Goal: Navigation & Orientation: Find specific page/section

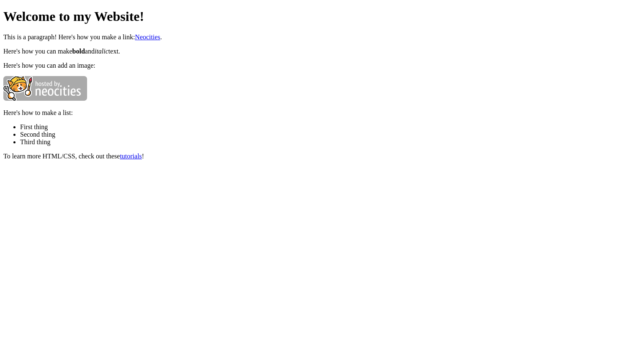
click at [408, 101] on body "Welcome to my Website! This is a paragraph! Here's how you make a link: Neociti…" at bounding box center [316, 84] width 626 height 151
drag, startPoint x: 408, startPoint y: 101, endPoint x: 510, endPoint y: 18, distance: 131.5
click at [0, 0] on html "Welcome to my Website! This is a paragraph! Here's how you make a link: Neociti…" at bounding box center [316, 83] width 633 height 167
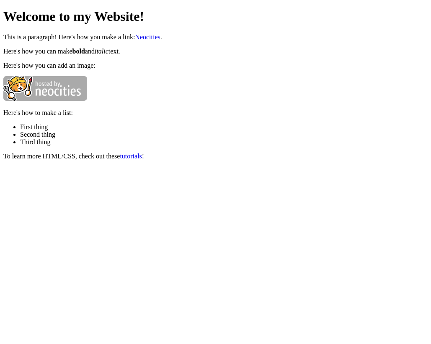
click at [154, 138] on li "Second thing" at bounding box center [223, 135] width 407 height 8
click at [49, 134] on li "Second thing" at bounding box center [223, 135] width 407 height 8
click at [49, 94] on img at bounding box center [45, 88] width 84 height 25
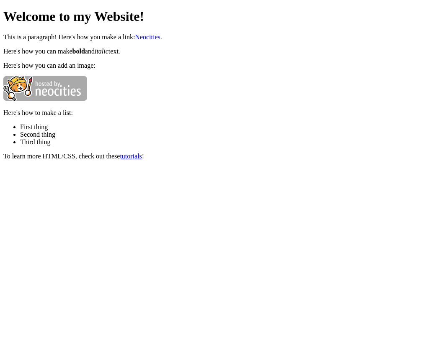
click at [49, 94] on img at bounding box center [45, 88] width 84 height 25
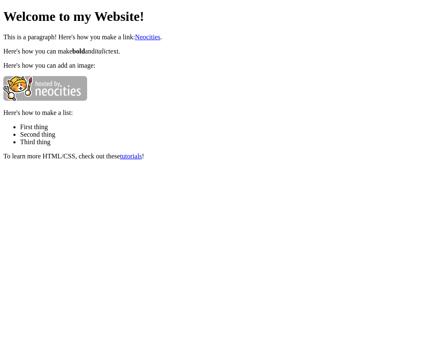
click at [120, 126] on li "First thing" at bounding box center [223, 127] width 407 height 8
